Goal: Transaction & Acquisition: Purchase product/service

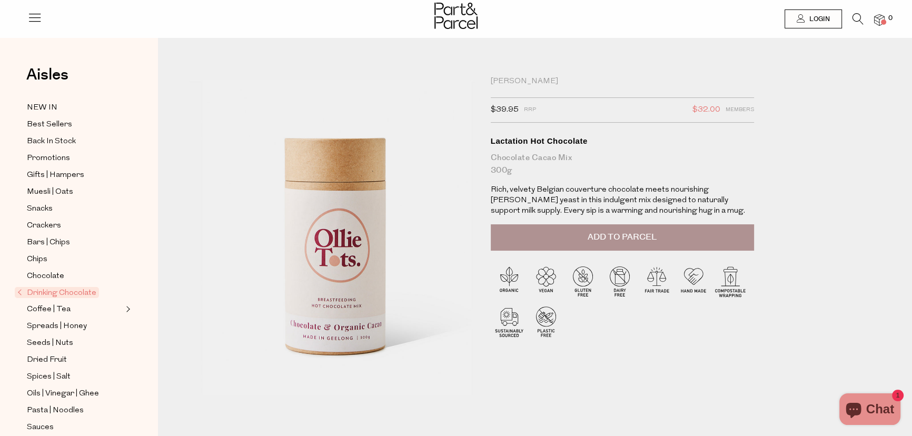
click at [29, 13] on icon at bounding box center [34, 17] width 15 height 15
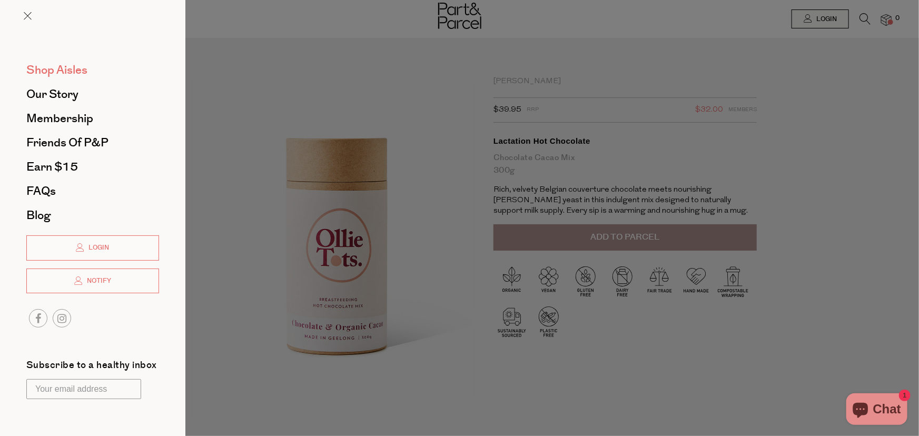
click at [44, 69] on span "Shop Aisles" at bounding box center [56, 70] width 61 height 17
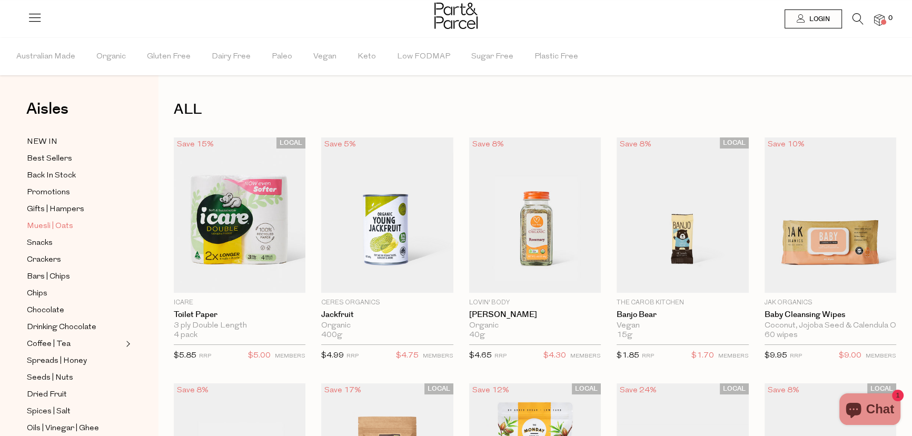
click at [56, 224] on span "Muesli | Oats" at bounding box center [50, 226] width 46 height 13
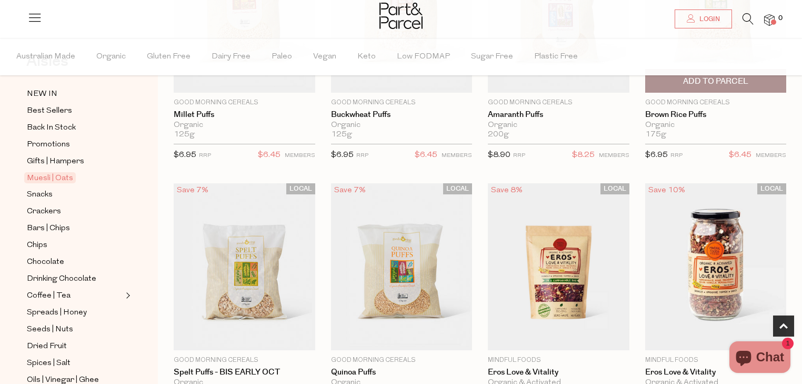
scroll to position [211, 0]
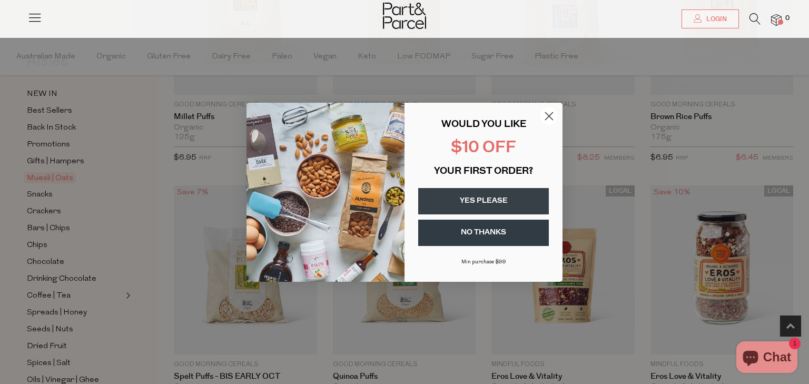
click at [554, 114] on circle "Close dialog" at bounding box center [548, 115] width 17 height 17
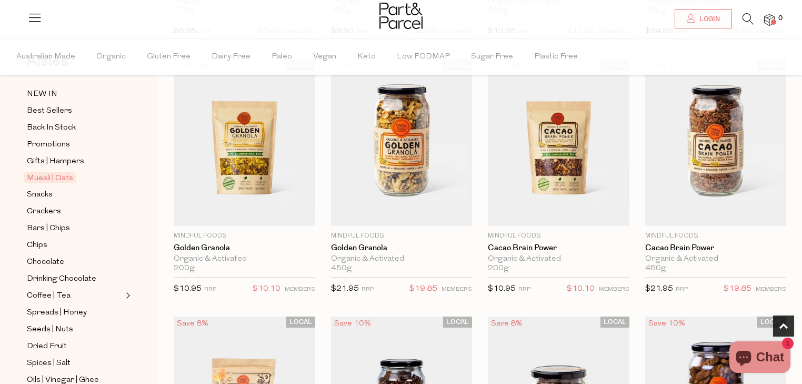
scroll to position [593, 0]
